Goal: Information Seeking & Learning: Learn about a topic

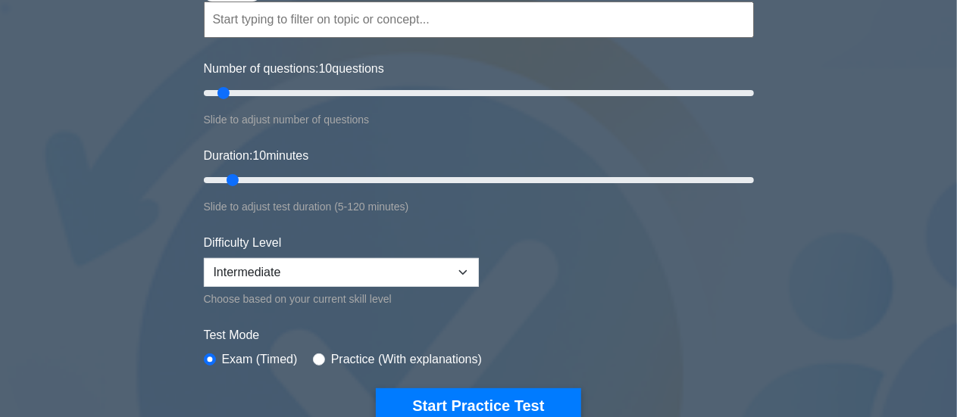
scroll to position [117, 0]
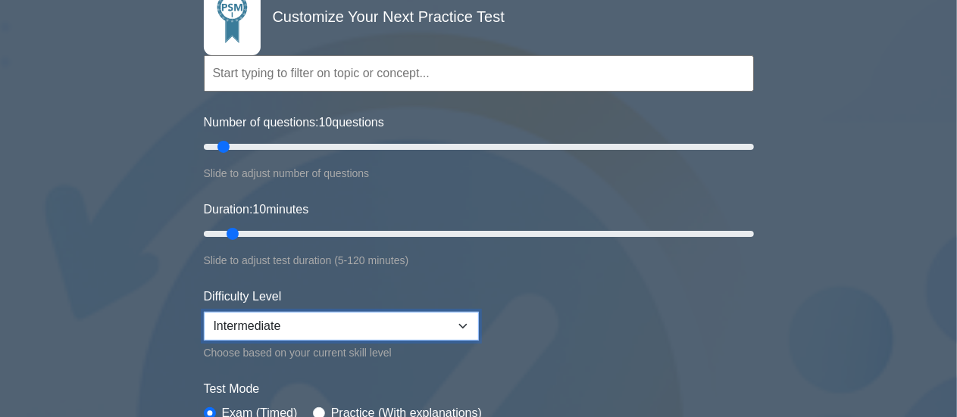
click at [463, 320] on select "Beginner Intermediate Expert" at bounding box center [341, 326] width 275 height 29
select select "expert"
click at [204, 312] on select "Beginner Intermediate Expert" at bounding box center [341, 326] width 275 height 29
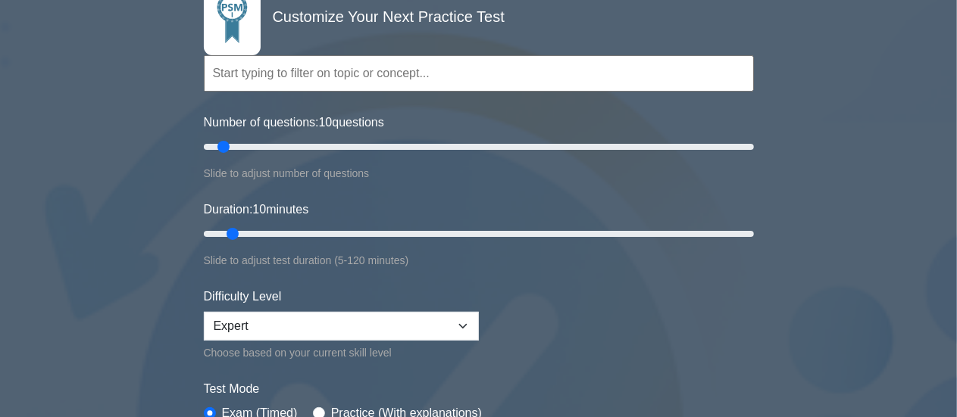
click at [567, 330] on form "Topics Scrum Framework Fundamentals Scrum Artifacts Scrum Events Scrum Roles Sc…" at bounding box center [479, 237] width 550 height 479
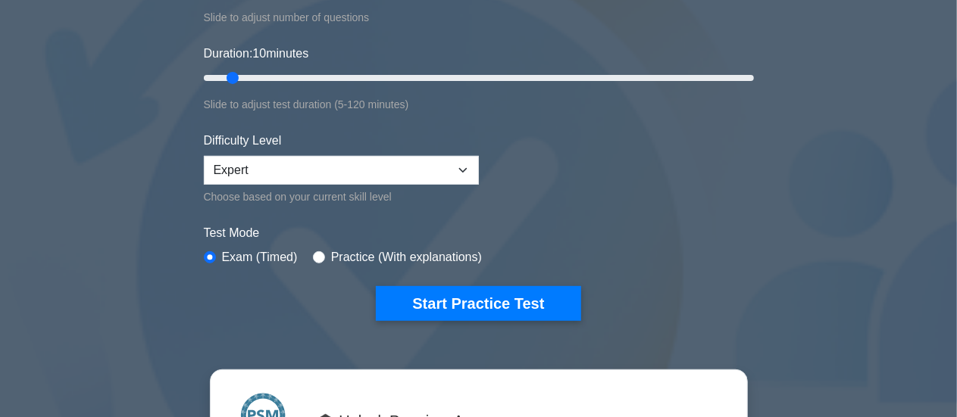
scroll to position [289, 0]
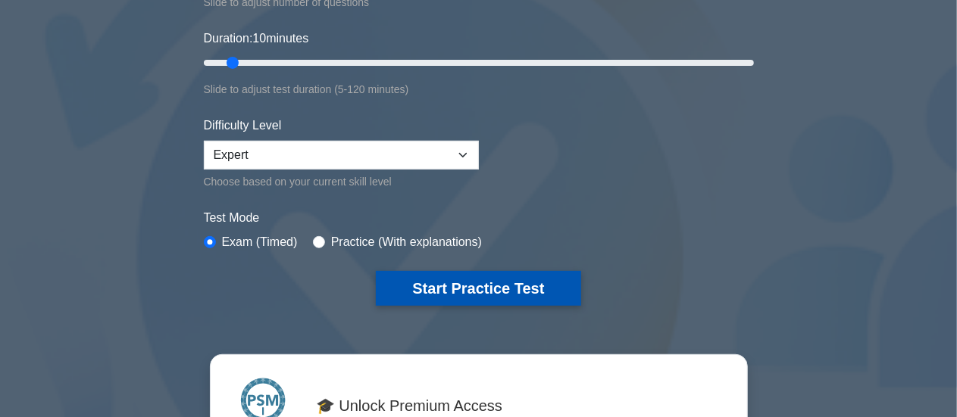
click at [442, 284] on button "Start Practice Test" at bounding box center [478, 288] width 205 height 35
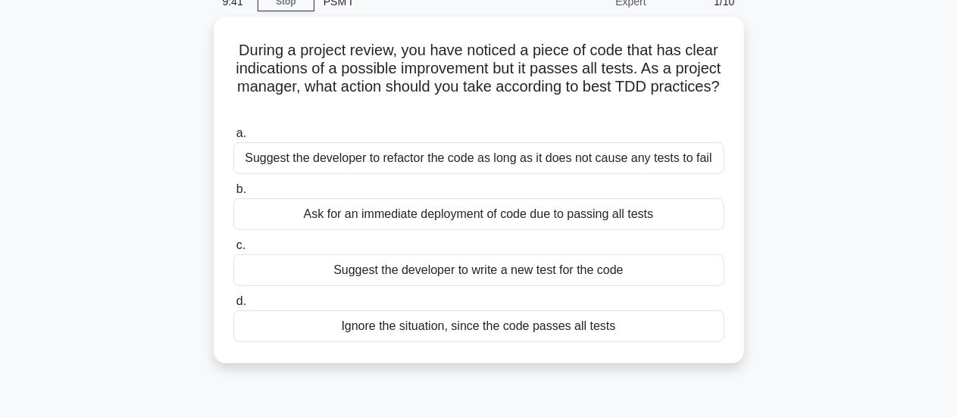
scroll to position [74, 0]
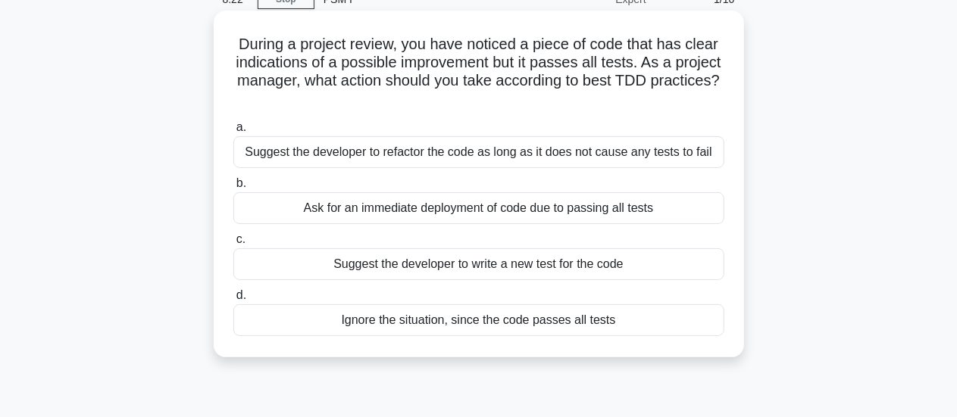
click at [520, 156] on div "Suggest the developer to refactor the code as long as it does not cause any tes…" at bounding box center [478, 152] width 491 height 32
click at [233, 133] on input "a. Suggest the developer to refactor the code as long as it does not cause any …" at bounding box center [233, 128] width 0 height 10
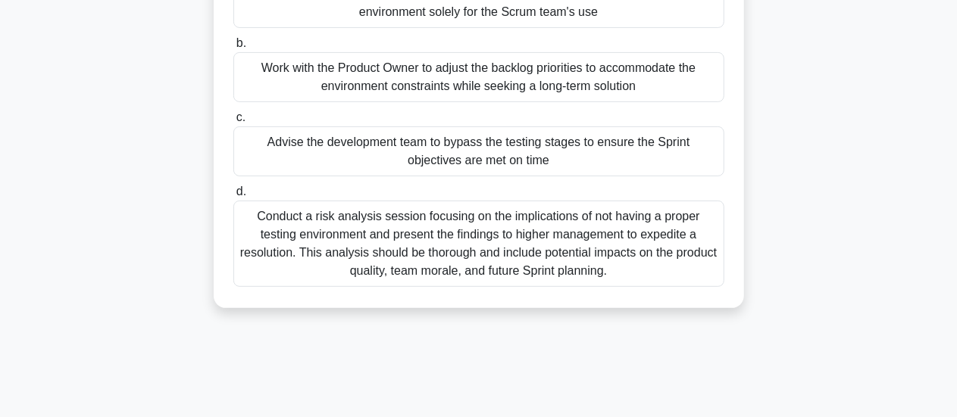
scroll to position [220, 0]
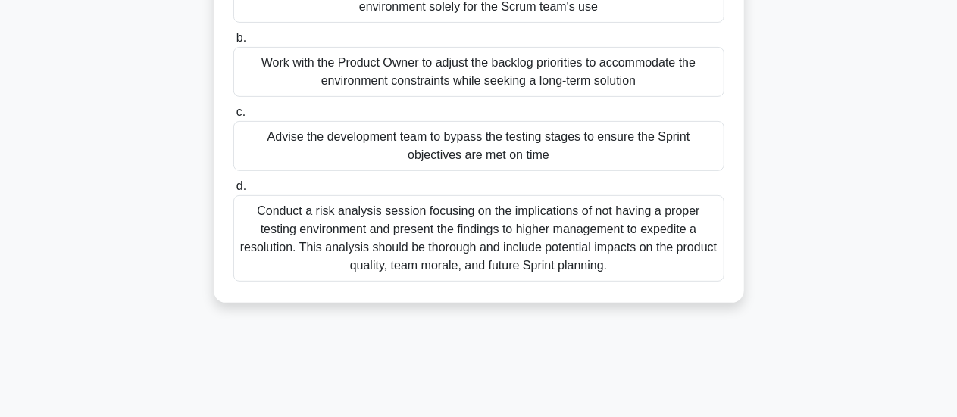
click at [592, 273] on div "Conduct a risk analysis session focusing on the implications of not having a pr…" at bounding box center [478, 238] width 491 height 86
click at [233, 192] on input "d. Conduct a risk analysis session focusing on the implications of not having a…" at bounding box center [233, 187] width 0 height 10
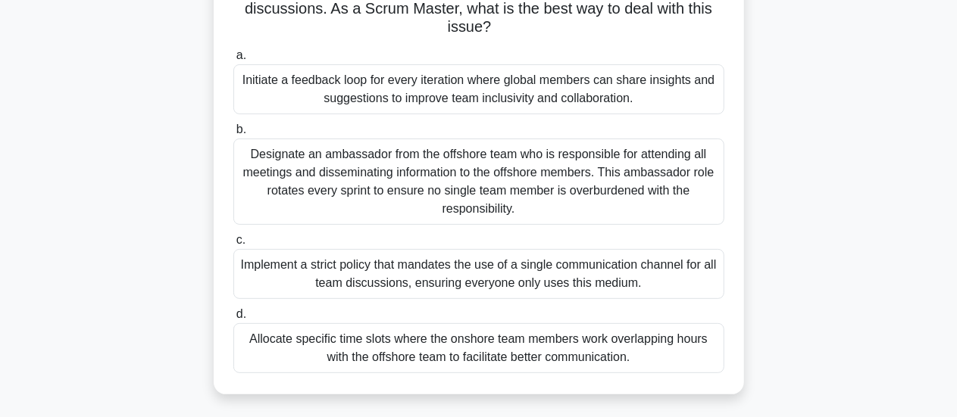
scroll to position [154, 0]
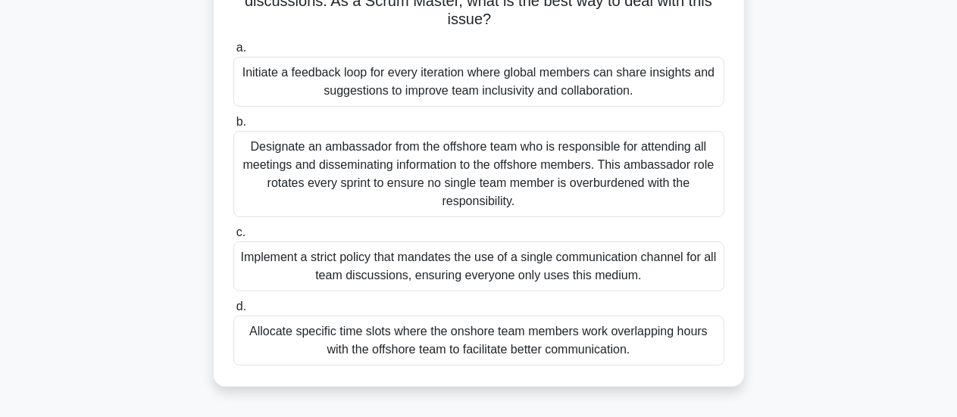
click at [568, 345] on div "Allocate specific time slots where the onshore team members work overlapping ho…" at bounding box center [478, 341] width 491 height 50
click at [233, 312] on input "d. Allocate specific time slots where the onshore team members work overlapping…" at bounding box center [233, 307] width 0 height 10
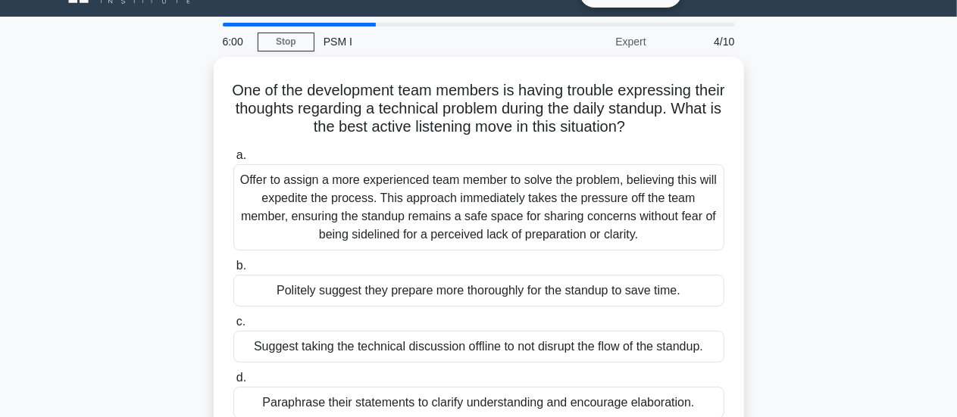
scroll to position [0, 0]
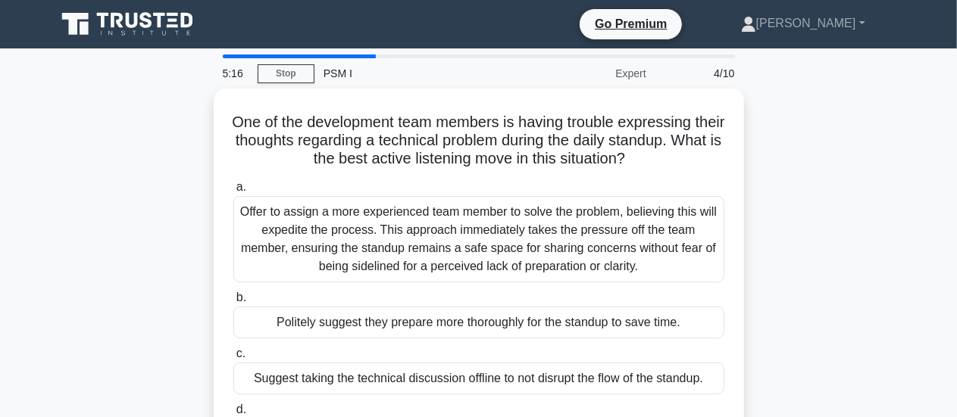
click at [776, 257] on div "One of the development team members is having trouble expressing their thoughts…" at bounding box center [479, 289] width 864 height 401
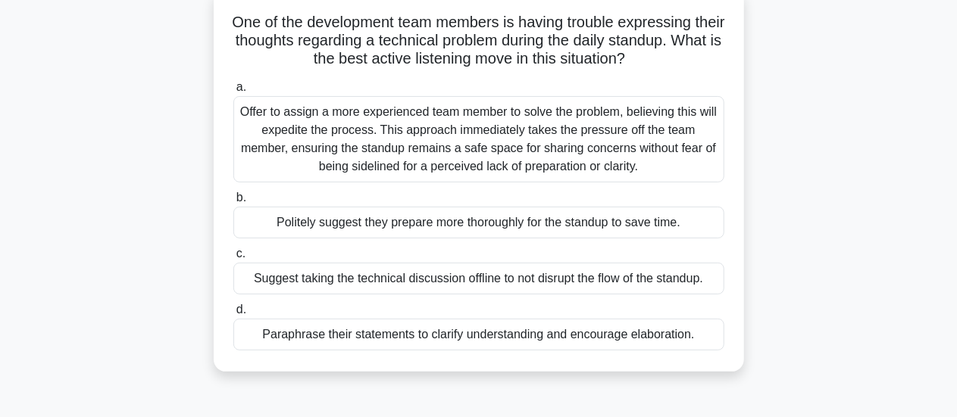
scroll to position [102, 0]
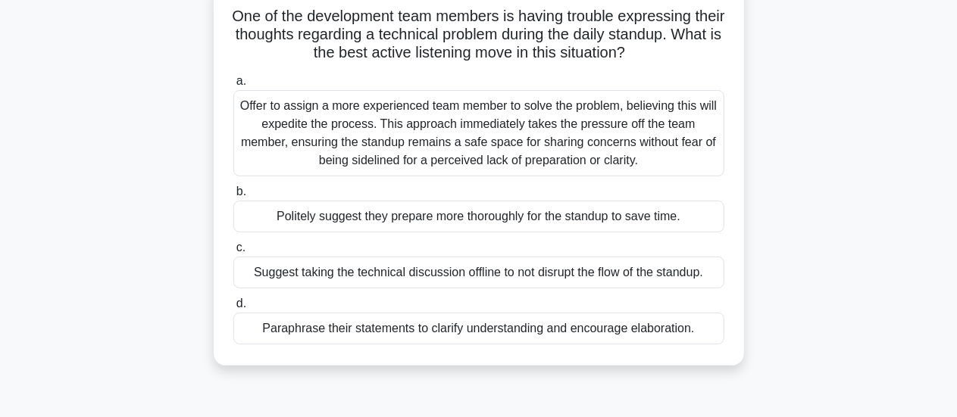
click at [520, 140] on div "Offer to assign a more experienced team member to solve the problem, believing …" at bounding box center [478, 133] width 491 height 86
click at [233, 86] on input "a. Offer to assign a more experienced team member to solve the problem, believi…" at bounding box center [233, 82] width 0 height 10
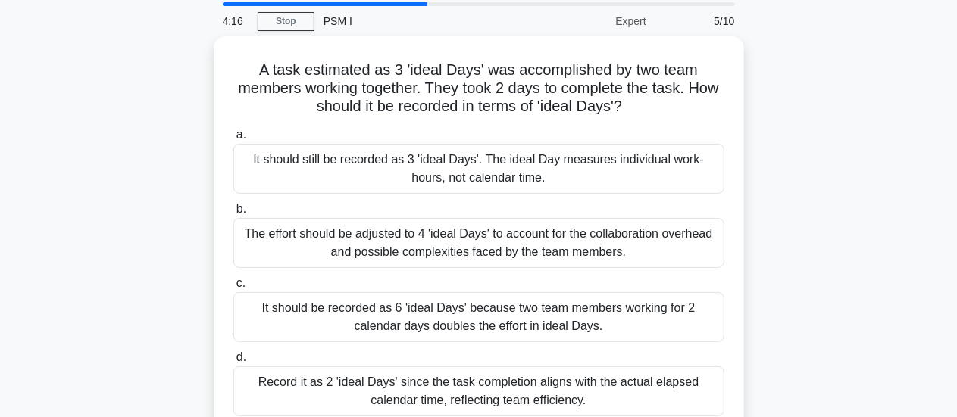
scroll to position [0, 0]
